Goal: Navigation & Orientation: Find specific page/section

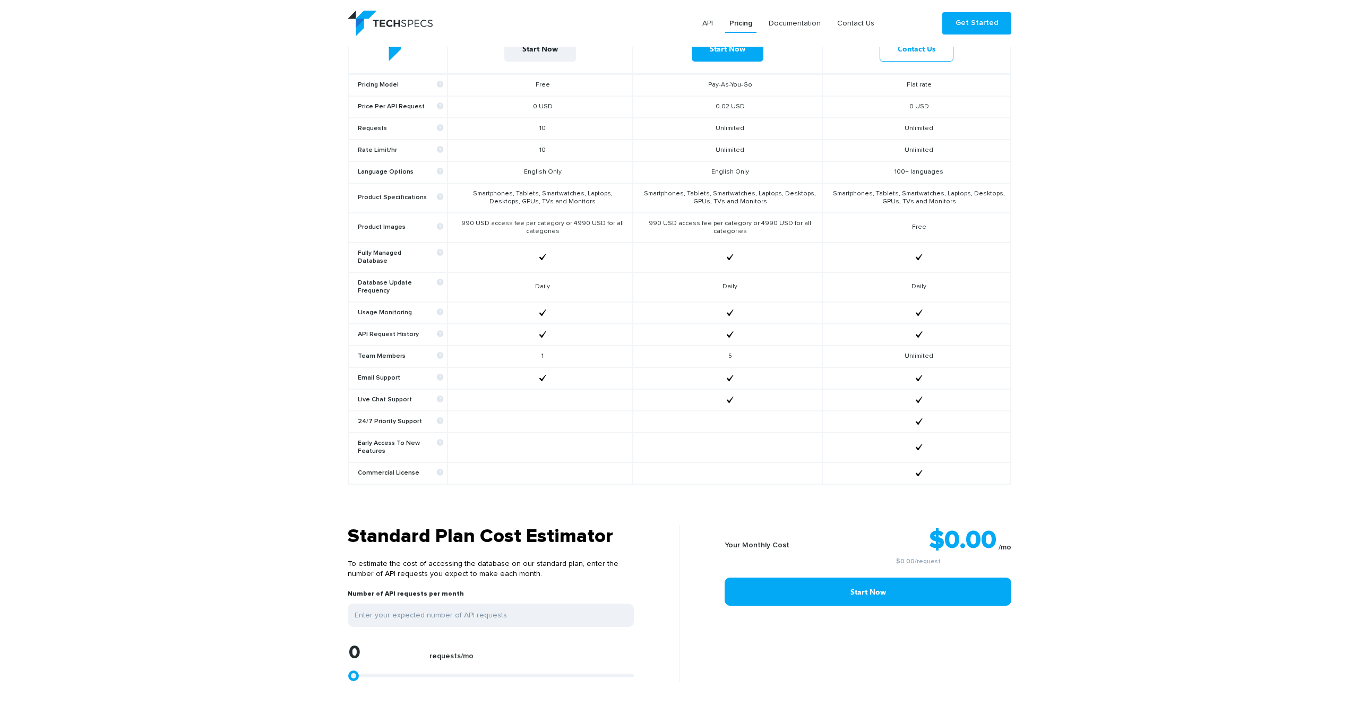
scroll to position [794, 0]
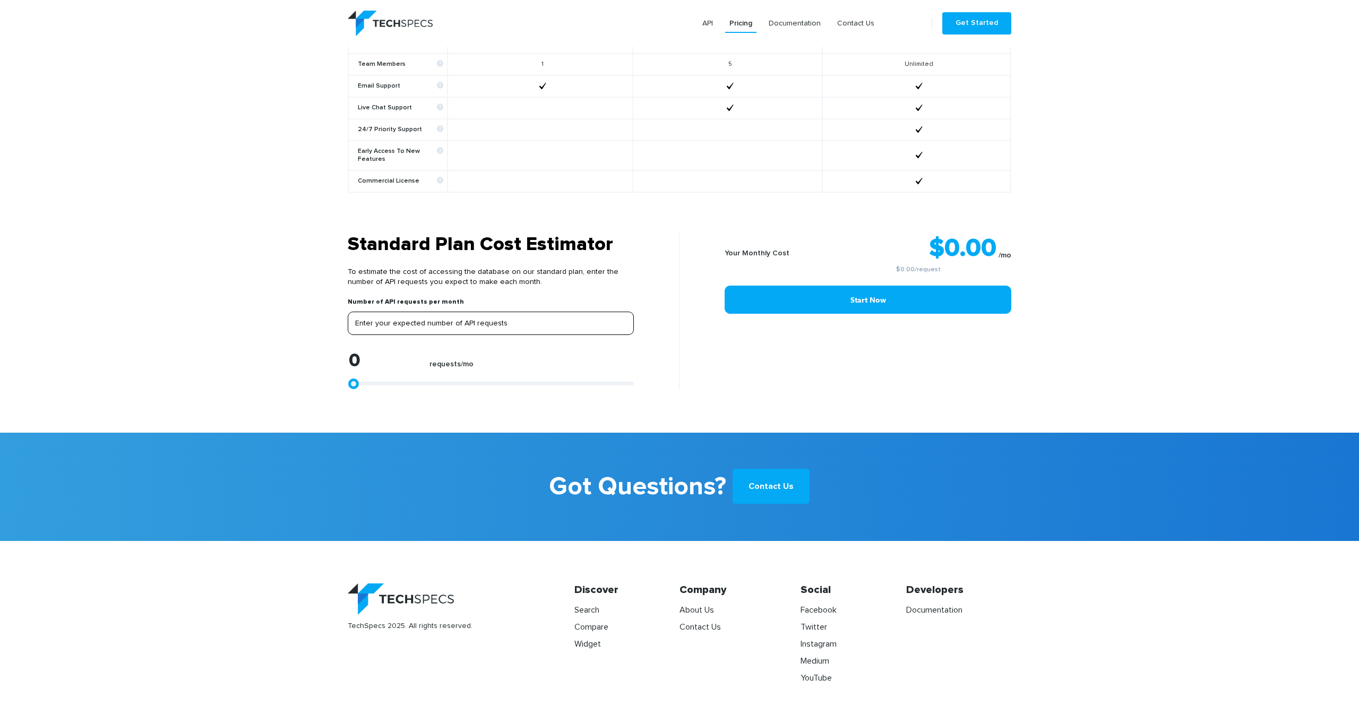
click at [466, 320] on input "tel" at bounding box center [491, 323] width 286 height 23
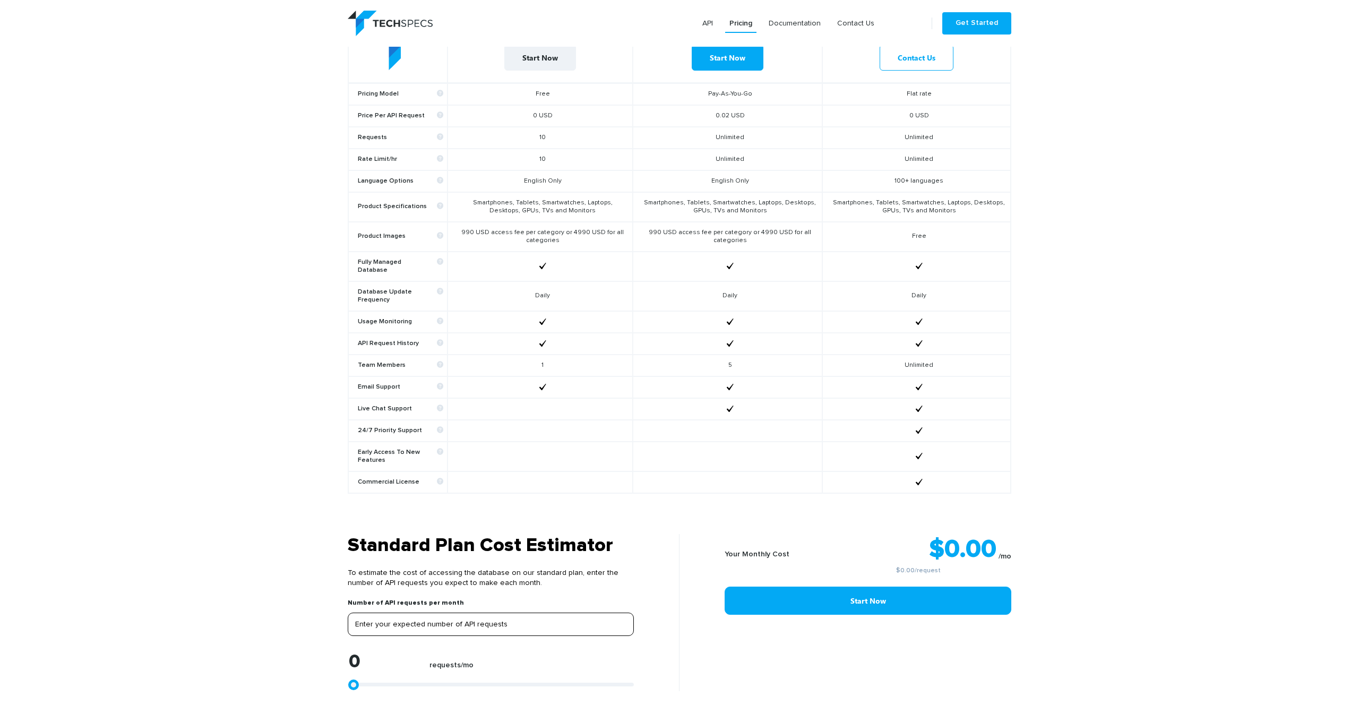
scroll to position [0, 0]
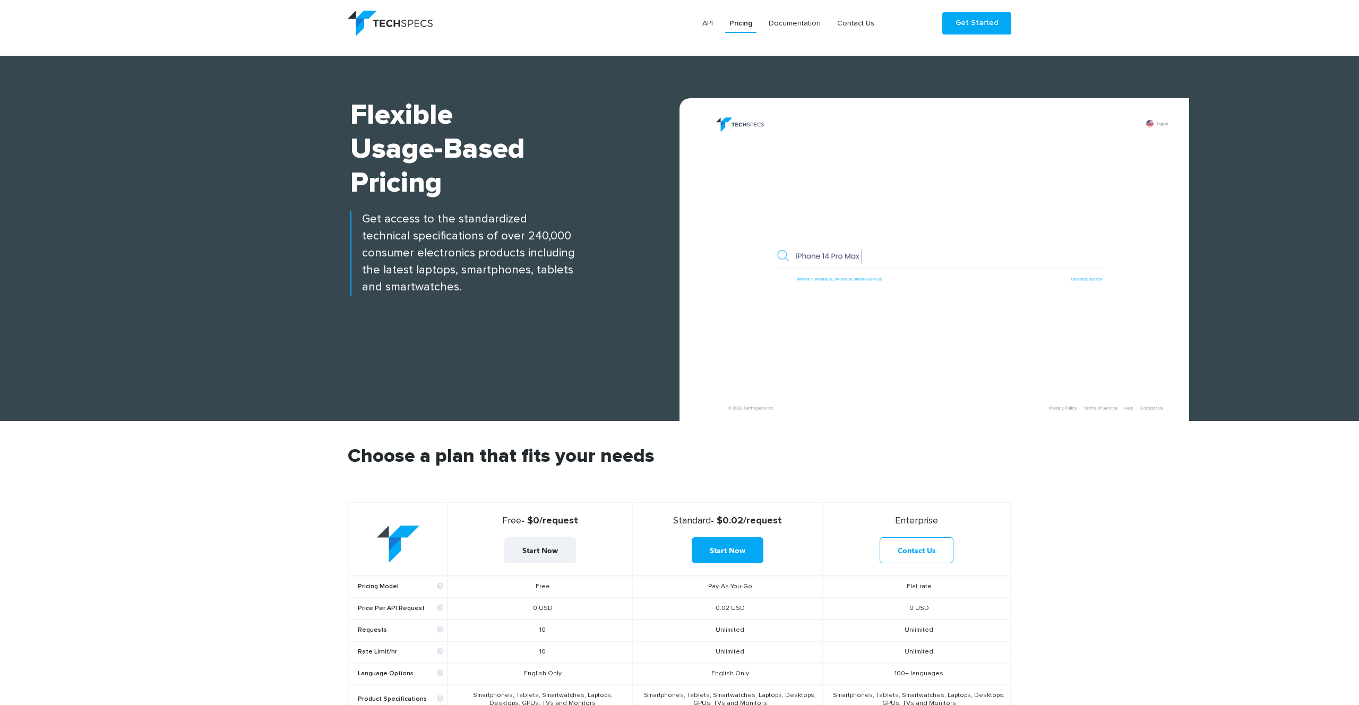
click at [416, 19] on img at bounding box center [390, 23] width 85 height 25
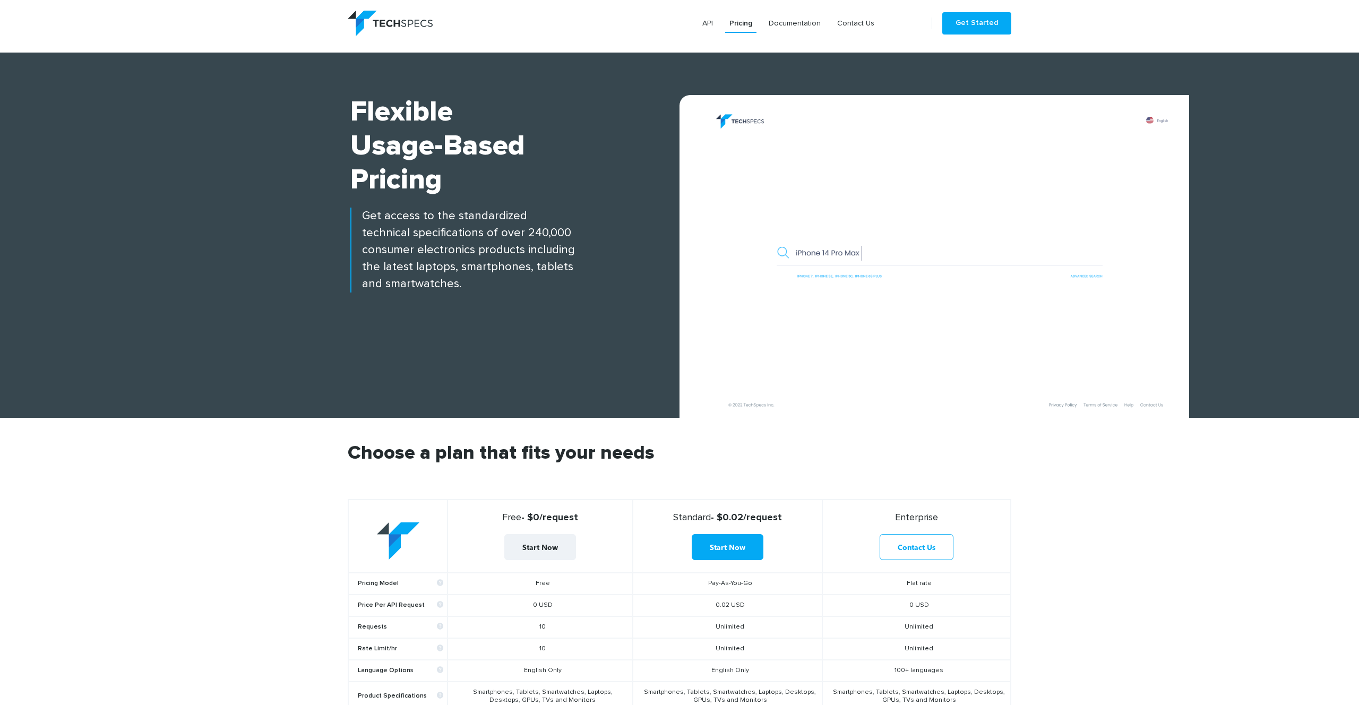
click at [380, 28] on img at bounding box center [390, 23] width 85 height 25
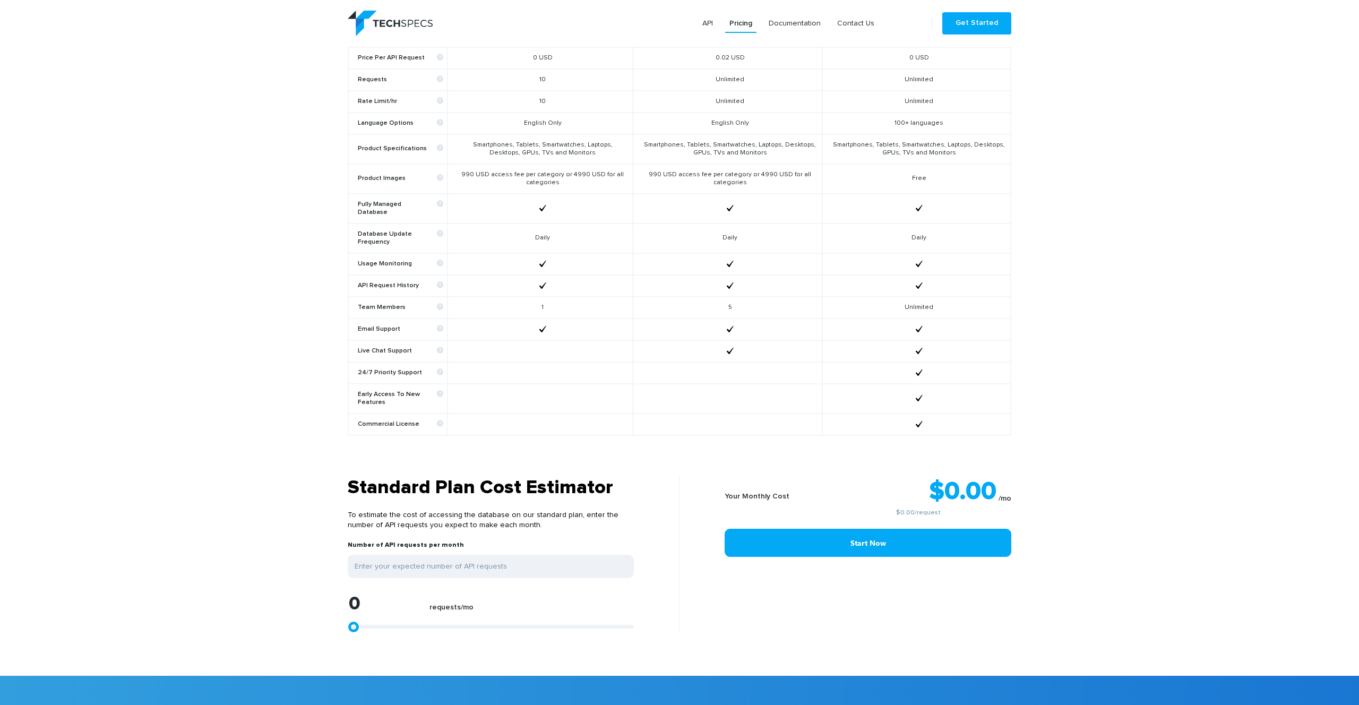
scroll to position [0, 0]
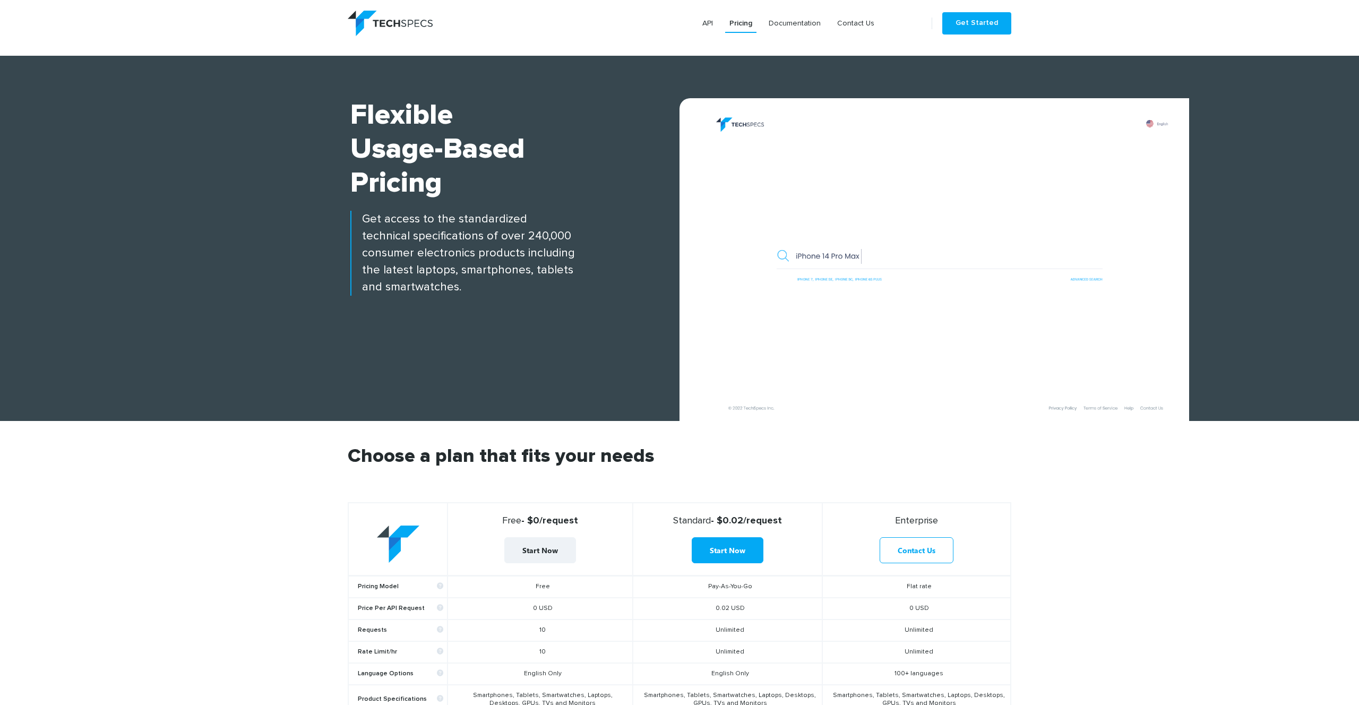
click at [396, 21] on img at bounding box center [390, 23] width 85 height 25
